Goal: Information Seeking & Learning: Learn about a topic

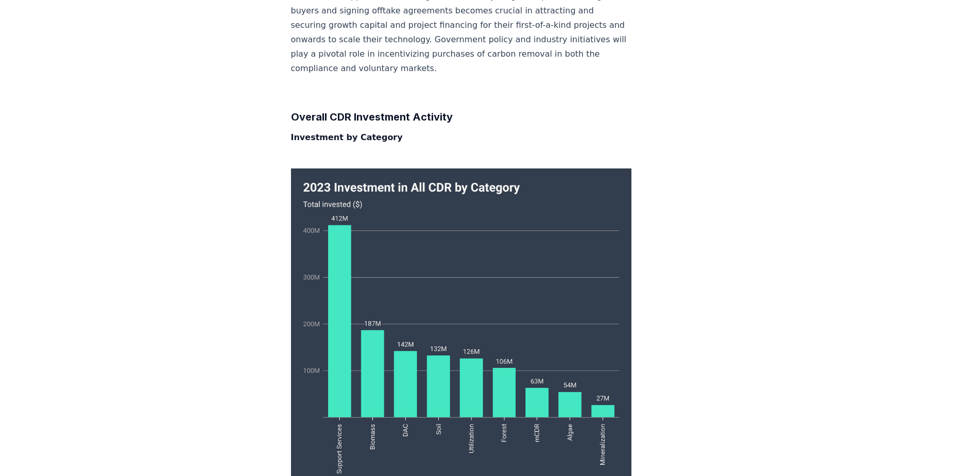
scroll to position [1684, 0]
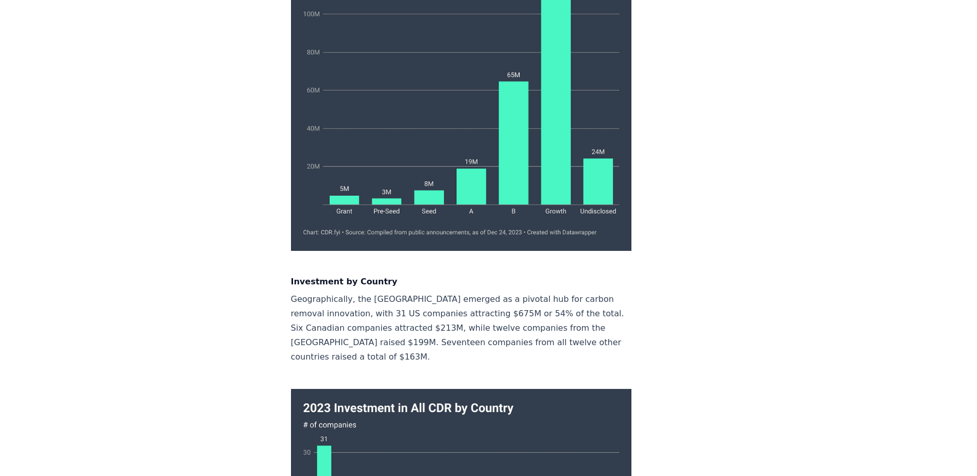
scroll to position [4567, 0]
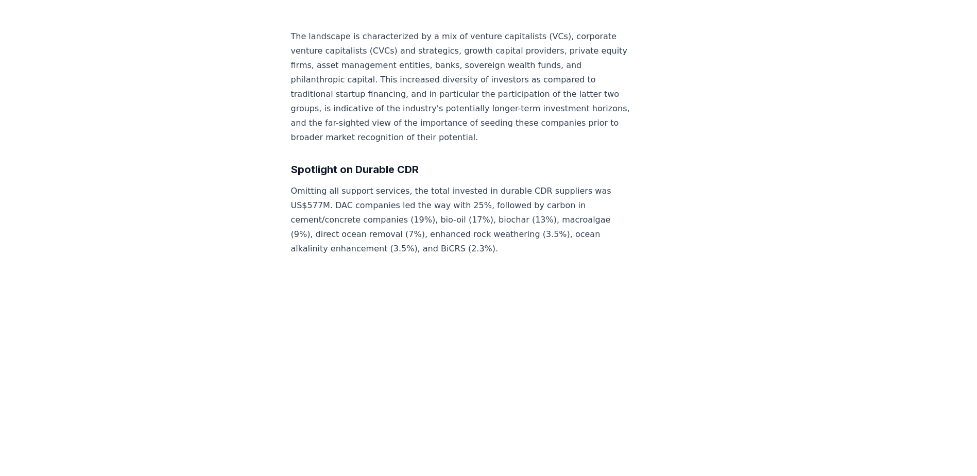
scroll to position [6317, 0]
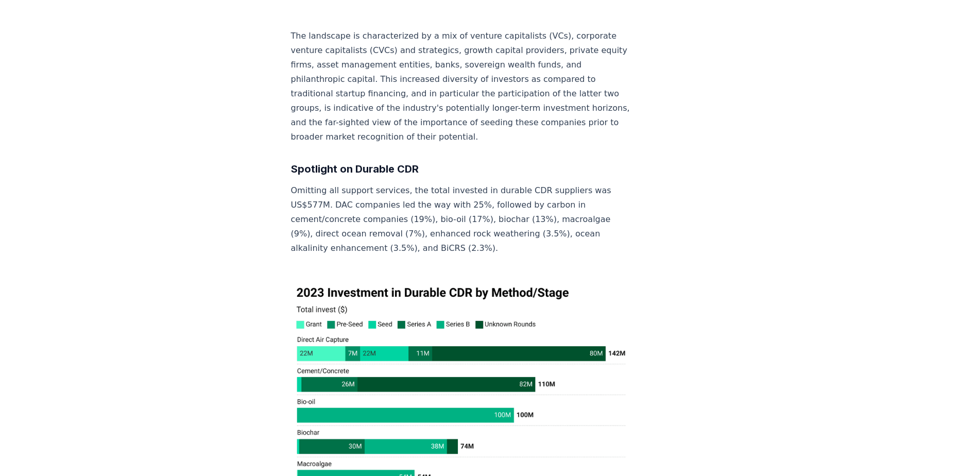
scroll to position [6111, 0]
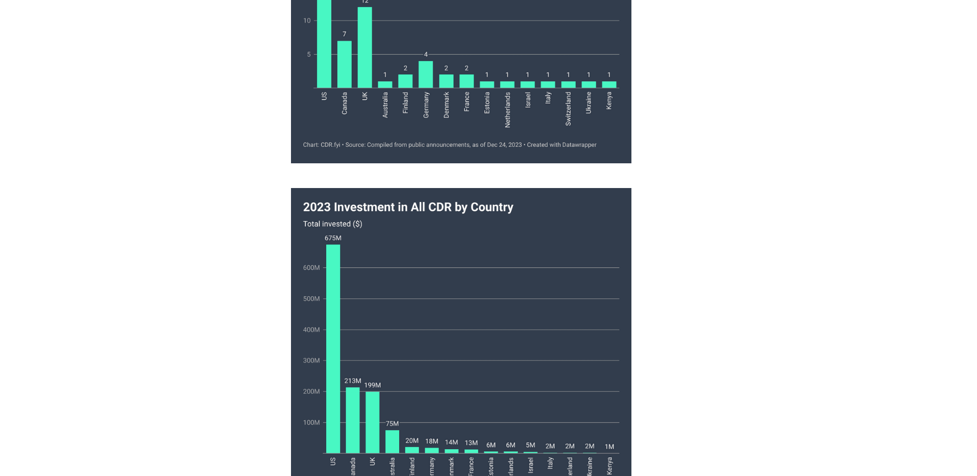
scroll to position [5030, 0]
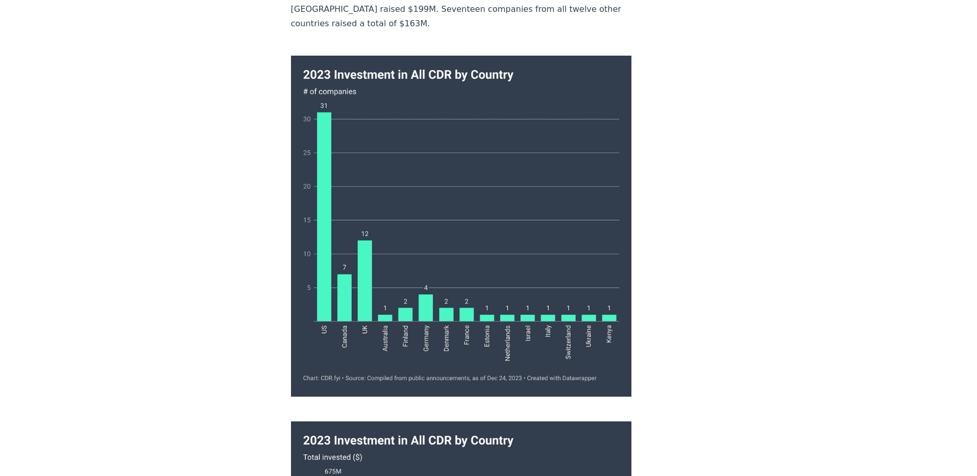
scroll to position [4824, 0]
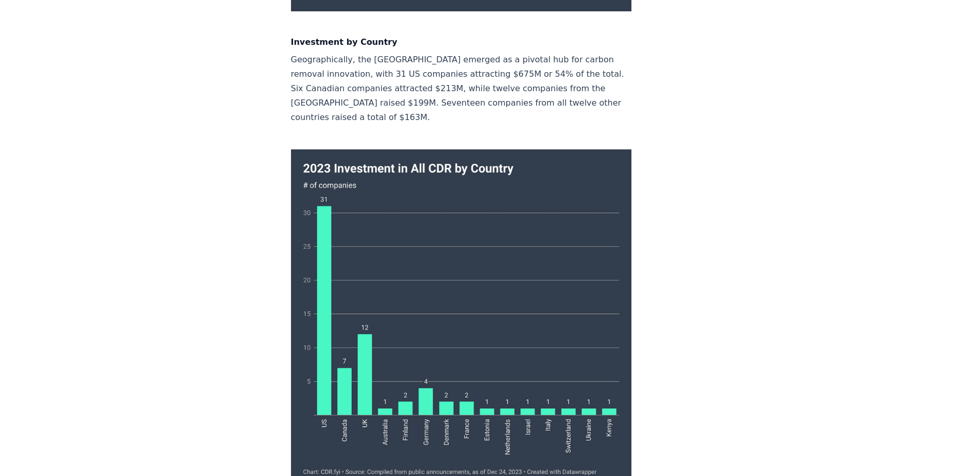
scroll to position [4876, 0]
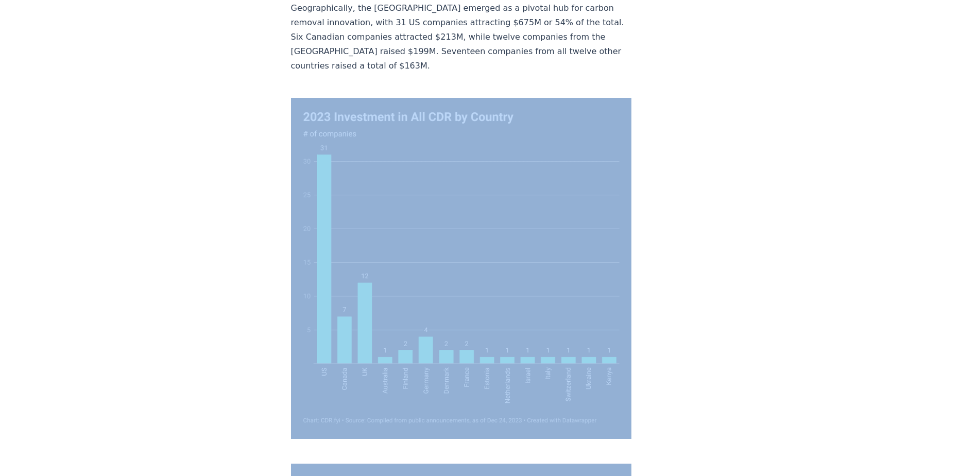
drag, startPoint x: 272, startPoint y: 34, endPoint x: 680, endPoint y: 251, distance: 461.8
drag, startPoint x: 680, startPoint y: 251, endPoint x: 647, endPoint y: 176, distance: 82.5
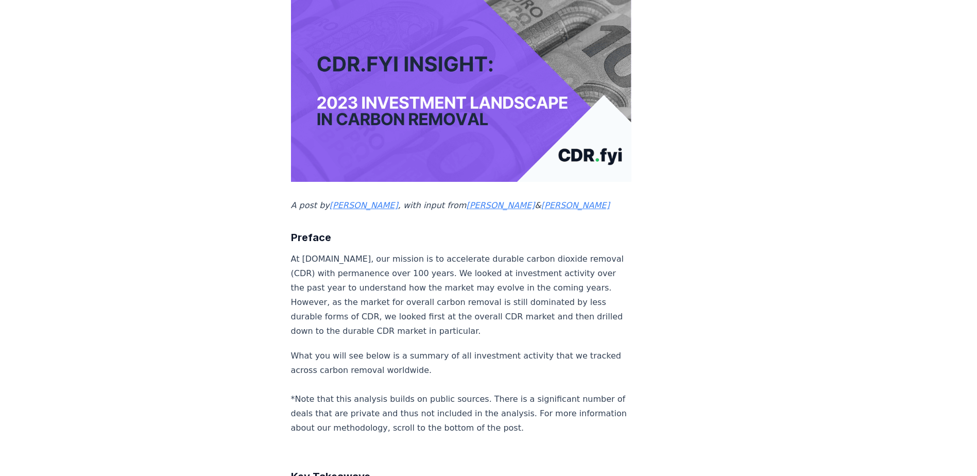
scroll to position [0, 0]
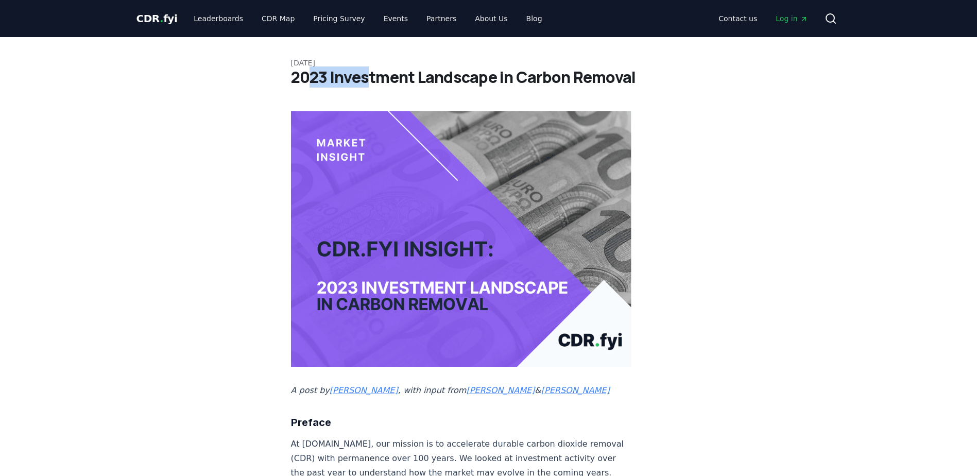
drag, startPoint x: 305, startPoint y: 79, endPoint x: 366, endPoint y: 80, distance: 60.8
click at [366, 80] on h1 "2023 Investment Landscape in Carbon Removal" at bounding box center [488, 77] width 395 height 19
drag, startPoint x: 366, startPoint y: 80, endPoint x: 437, endPoint y: 83, distance: 71.6
click at [437, 83] on h1 "2023 Investment Landscape in Carbon Removal" at bounding box center [488, 77] width 395 height 19
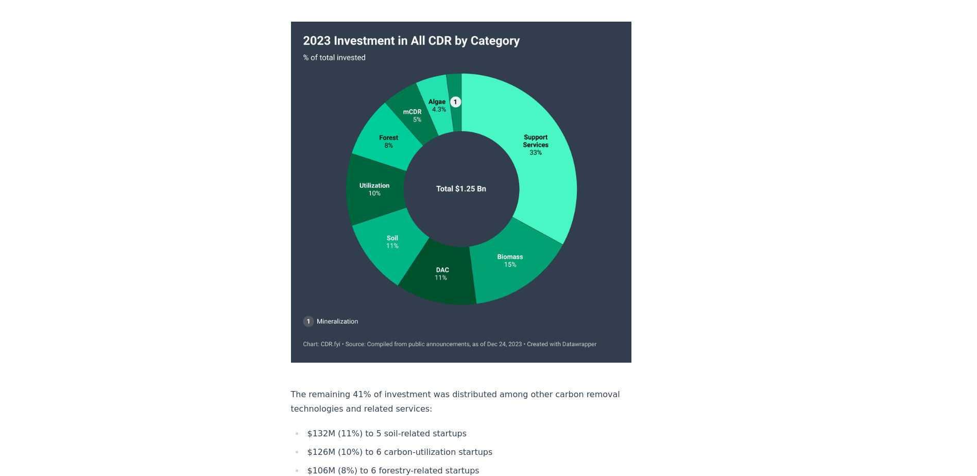
scroll to position [2986, 0]
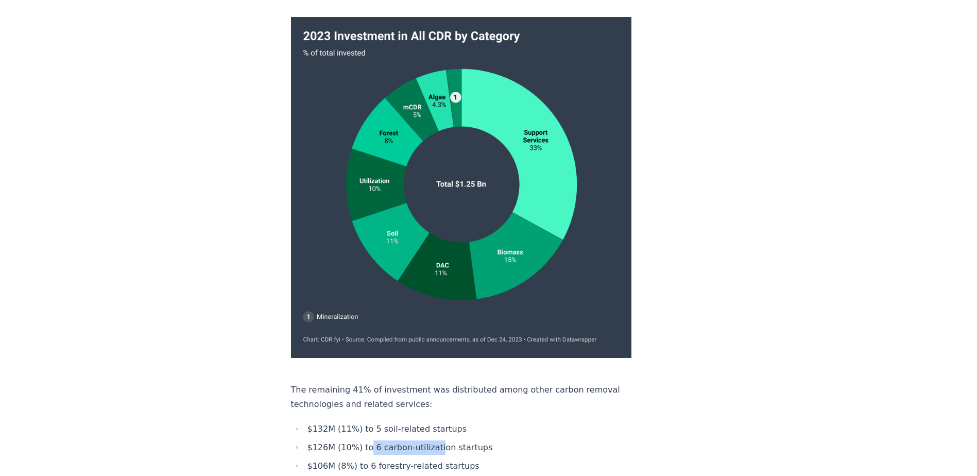
drag, startPoint x: 434, startPoint y: 211, endPoint x: 366, endPoint y: 211, distance: 67.4
click at [366, 440] on li "$126M (10%) to 6 carbon-utilization startups" at bounding box center [467, 447] width 327 height 14
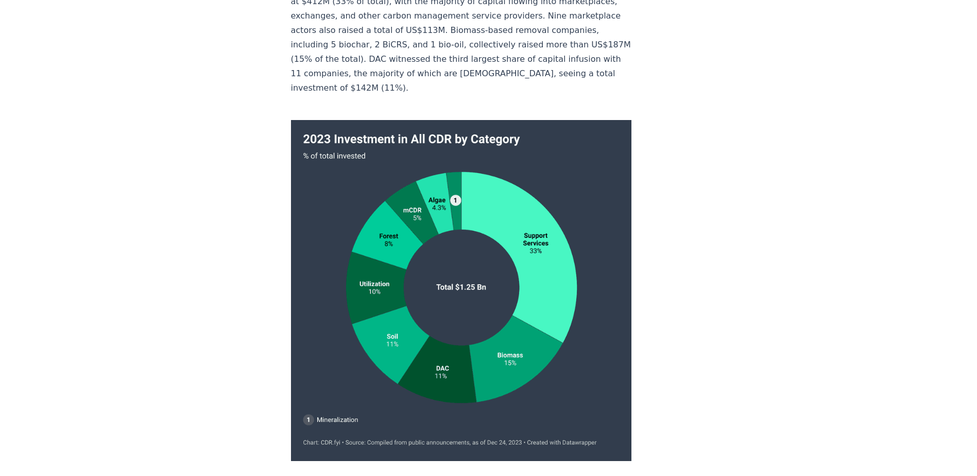
scroll to position [2832, 0]
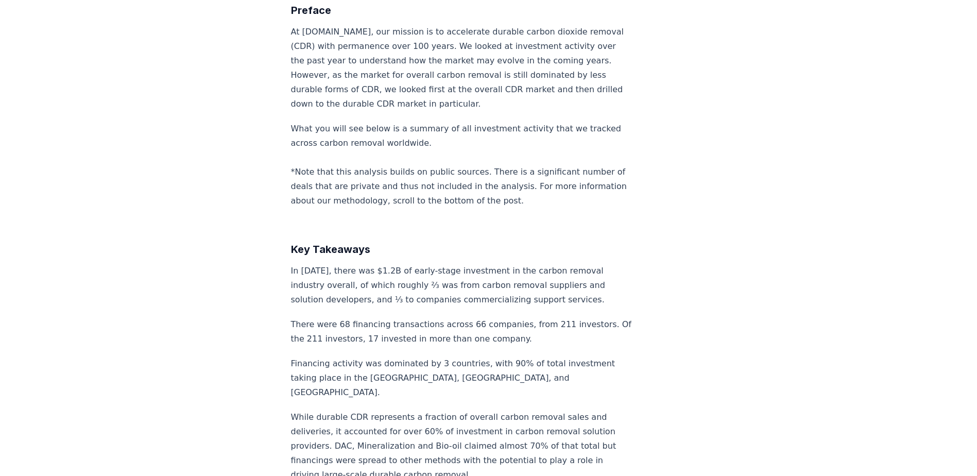
scroll to position [0, 0]
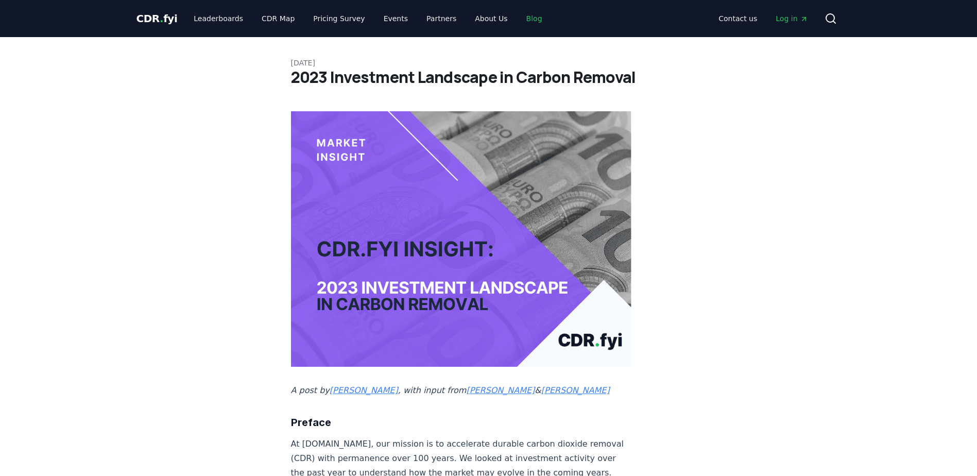
click at [518, 19] on link "Blog" at bounding box center [534, 18] width 32 height 19
click at [518, 17] on link "Blog" at bounding box center [534, 18] width 32 height 19
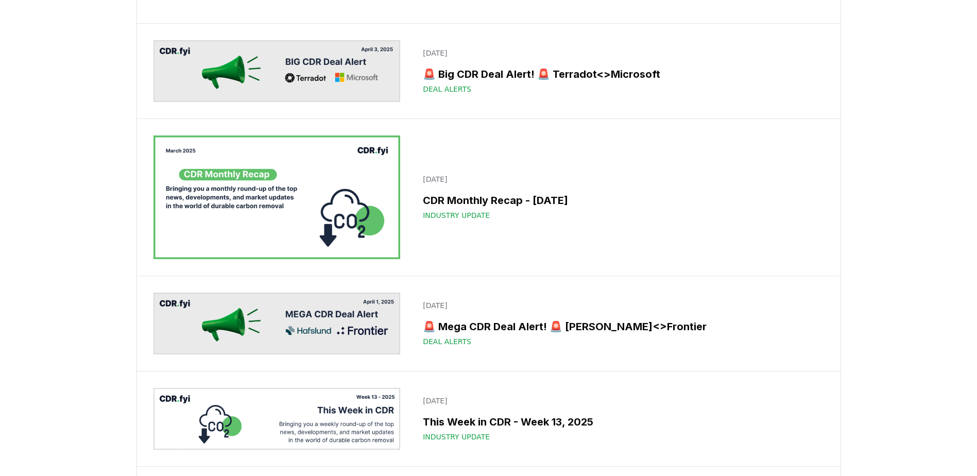
scroll to position [5972, 0]
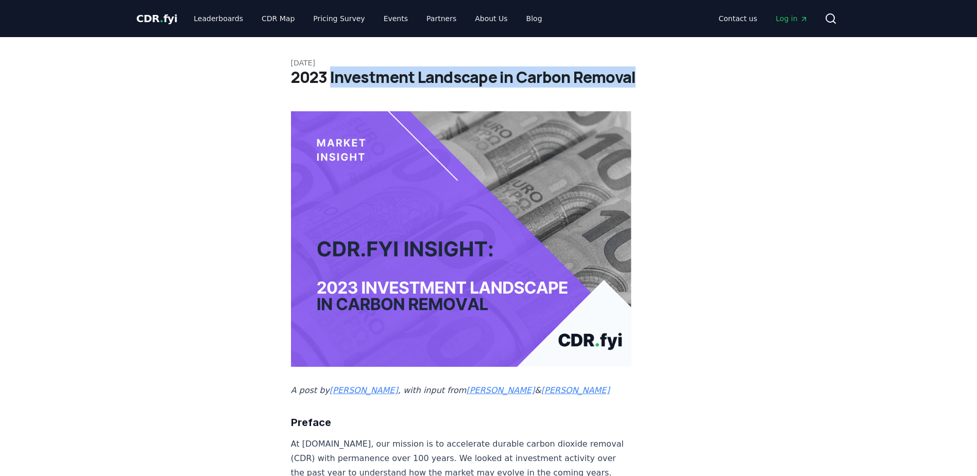
drag, startPoint x: 331, startPoint y: 76, endPoint x: 662, endPoint y: 78, distance: 331.6
click at [662, 78] on h1 "2023 Investment Landscape in Carbon Removal" at bounding box center [488, 77] width 395 height 19
copy h1 "Investment Landscape in Carbon Removal"
click at [828, 18] on icon at bounding box center [830, 18] width 12 height 12
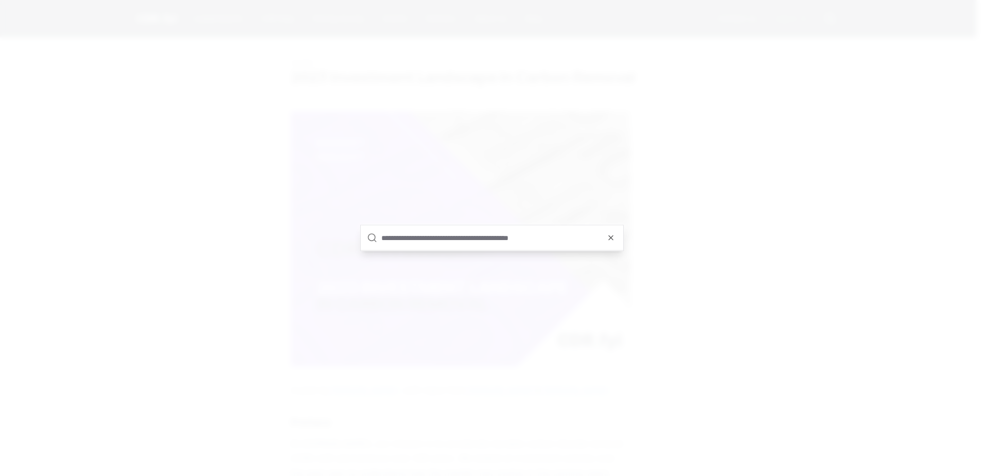
click at [481, 39] on div at bounding box center [492, 238] width 984 height 476
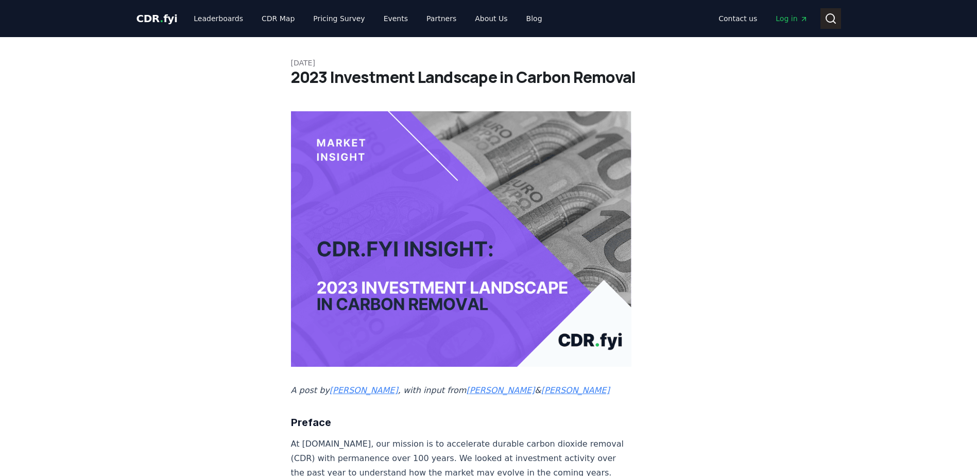
click at [838, 16] on button "Search" at bounding box center [830, 18] width 21 height 21
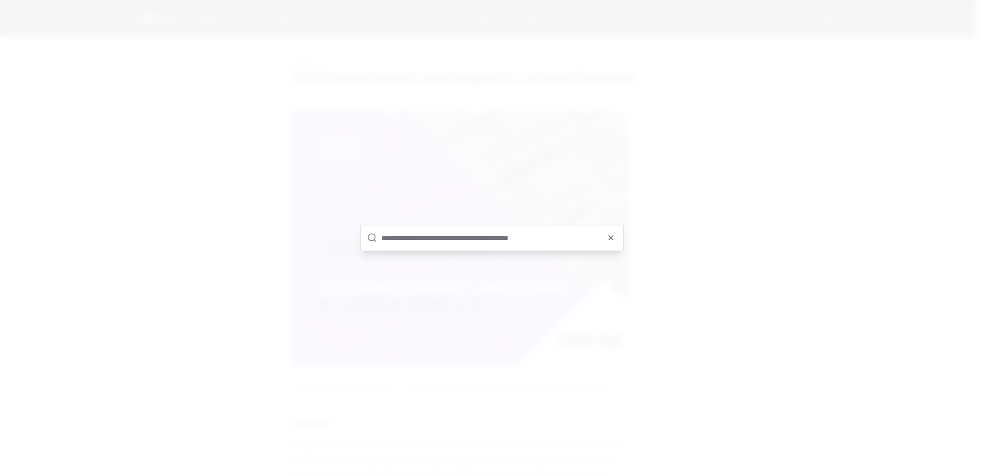
click at [452, 234] on input "text" at bounding box center [500, 238] width 236 height 25
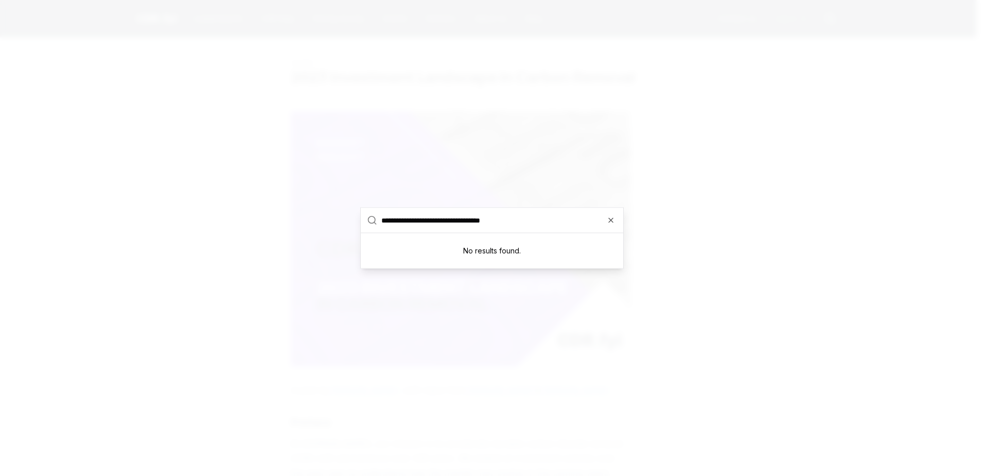
type input "**********"
click at [551, 236] on div "No results found." at bounding box center [492, 250] width 263 height 35
click at [545, 222] on input "**********" at bounding box center [500, 220] width 236 height 25
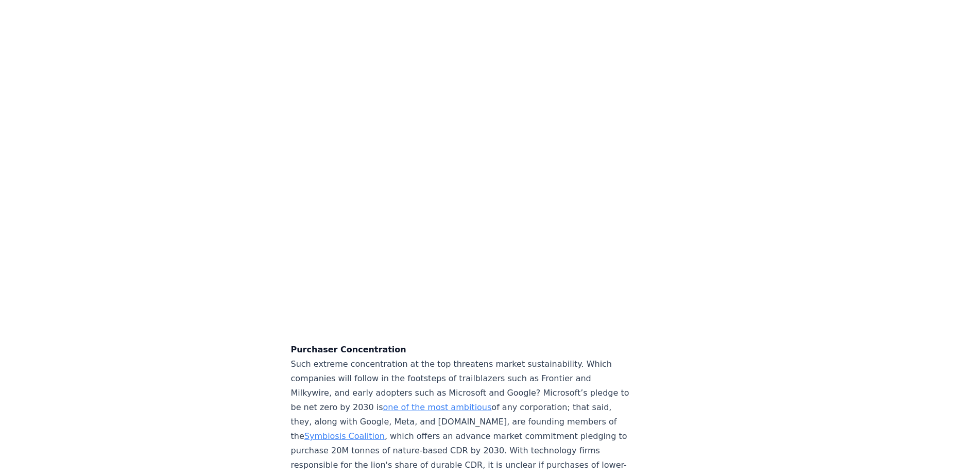
scroll to position [2832, 0]
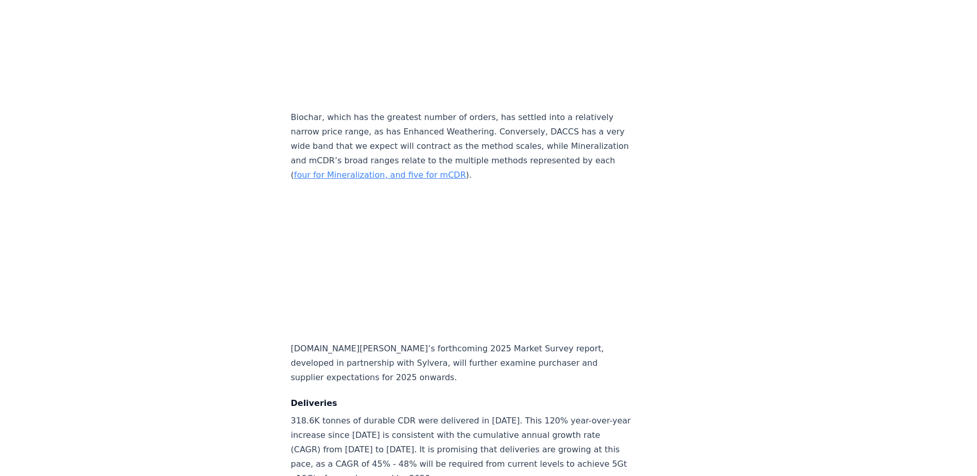
scroll to position [4994, 0]
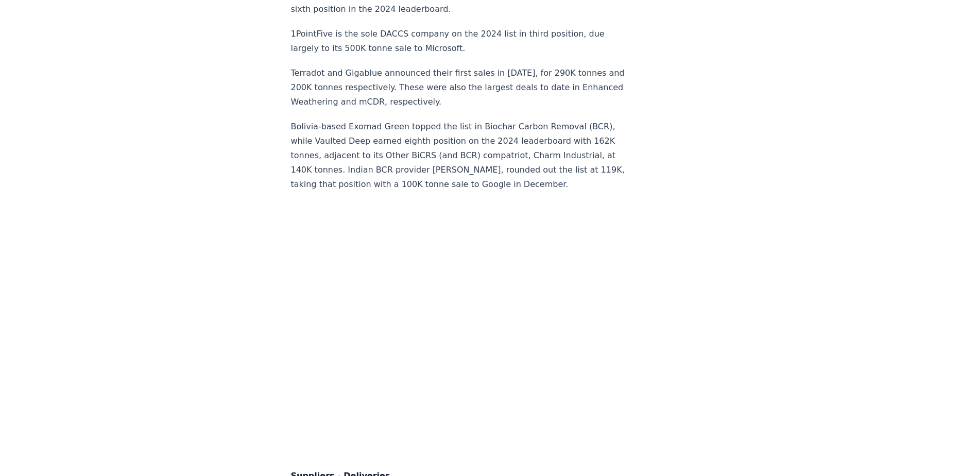
scroll to position [6848, 0]
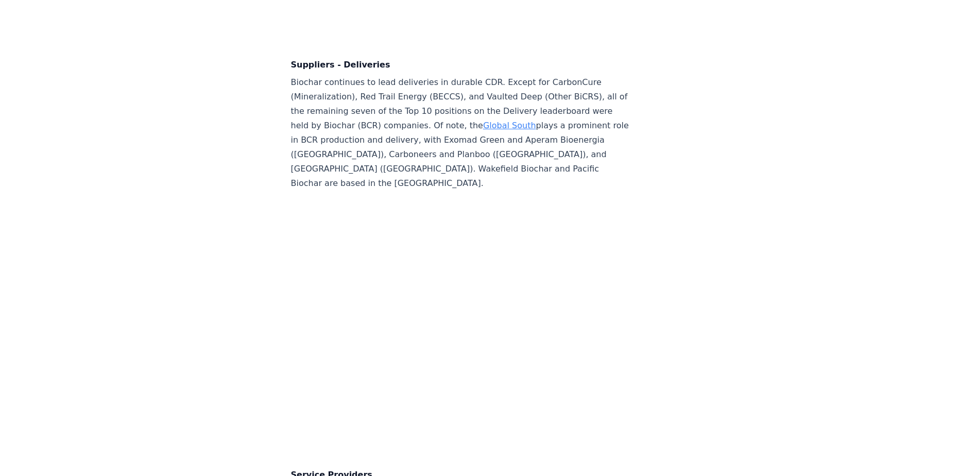
scroll to position [6951, 0]
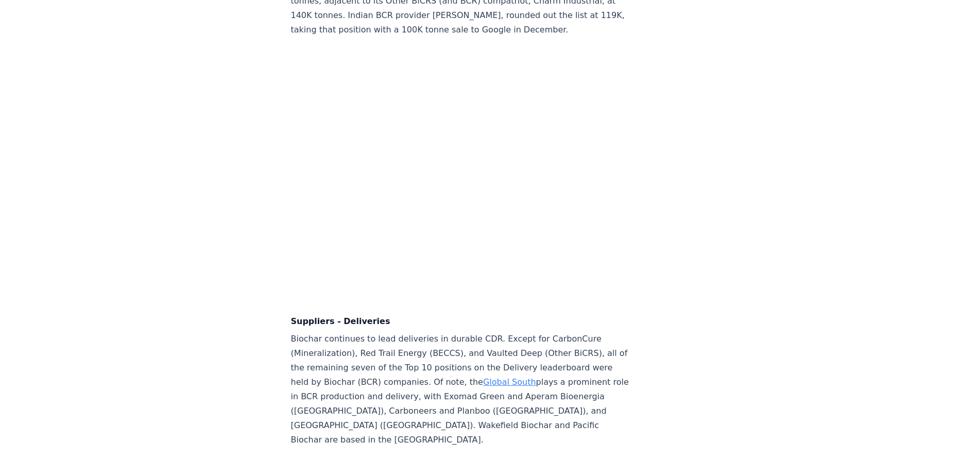
drag, startPoint x: 646, startPoint y: 172, endPoint x: 651, endPoint y: 164, distance: 9.7
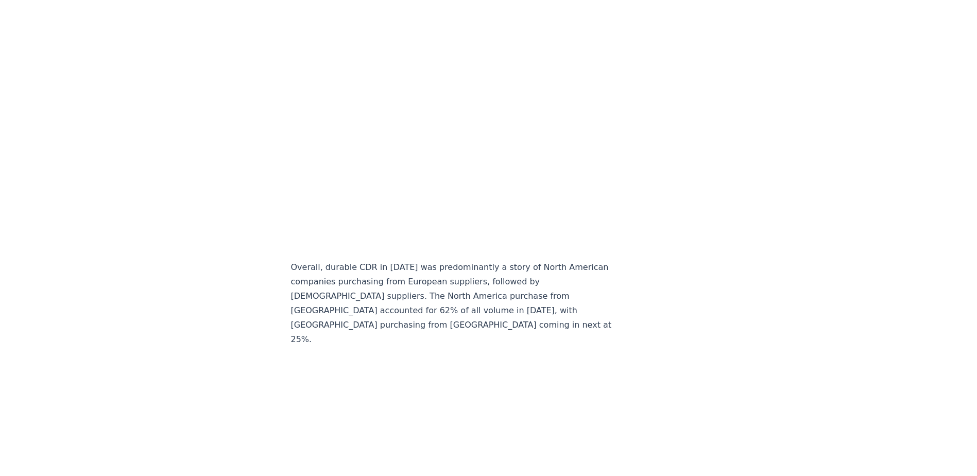
scroll to position [9010, 0]
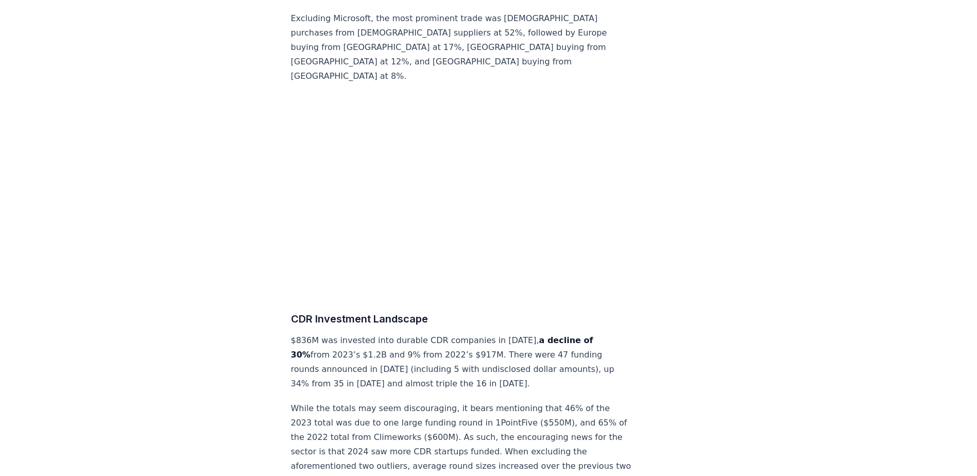
scroll to position [9731, 0]
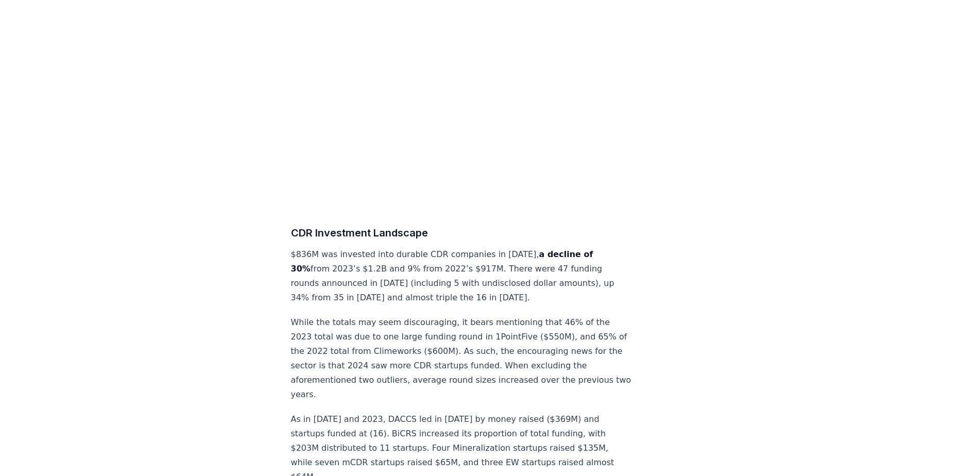
click at [495, 315] on p "While the totals may seem discouraging, it bears mentioning that 46% of the 202…" at bounding box center [461, 358] width 341 height 86
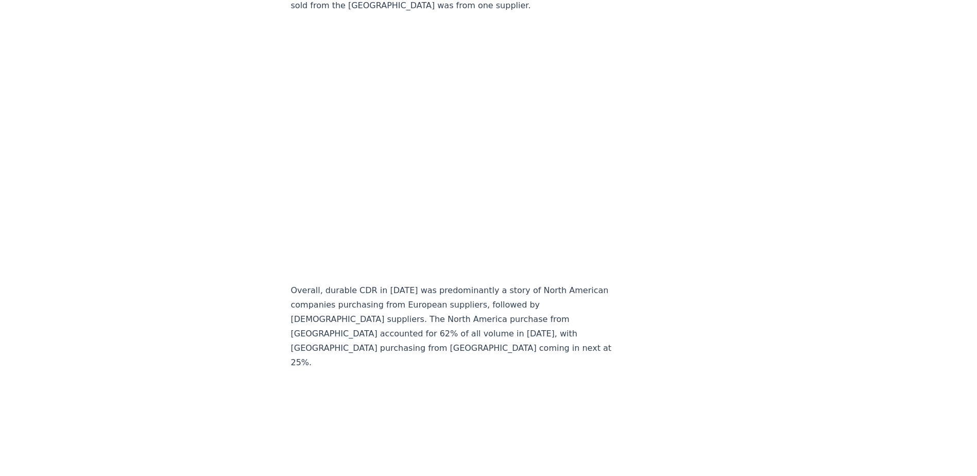
scroll to position [9061, 0]
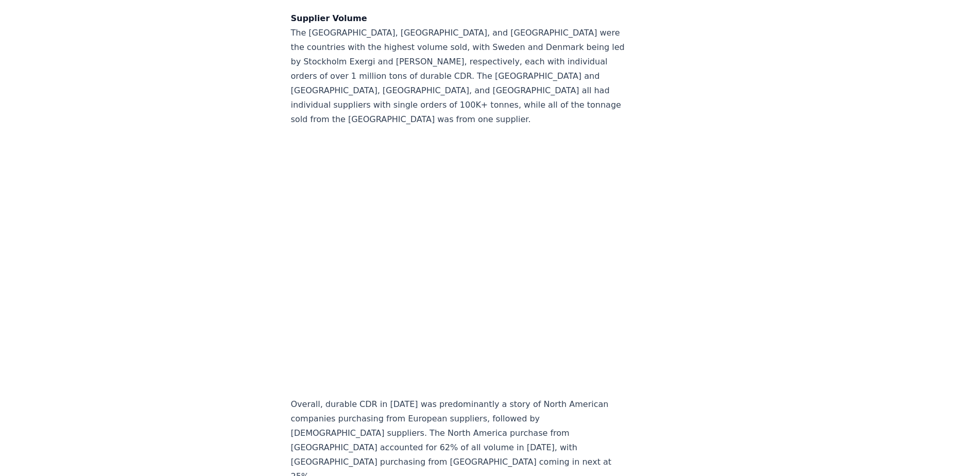
scroll to position [8958, 0]
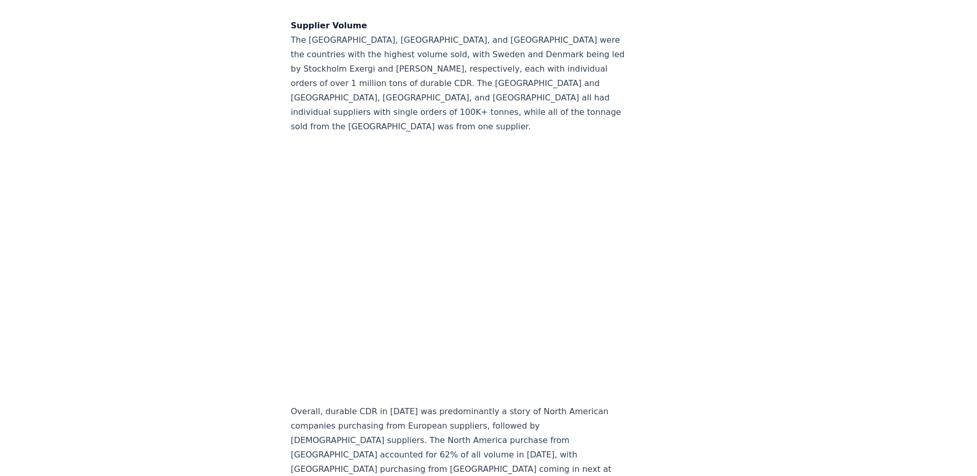
drag, startPoint x: 759, startPoint y: 235, endPoint x: 747, endPoint y: 236, distance: 12.4
